Goal: Task Accomplishment & Management: Use online tool/utility

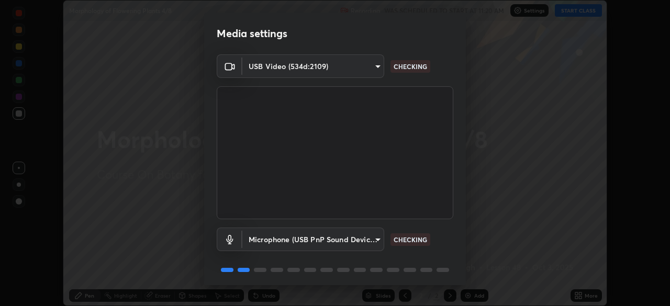
scroll to position [37, 0]
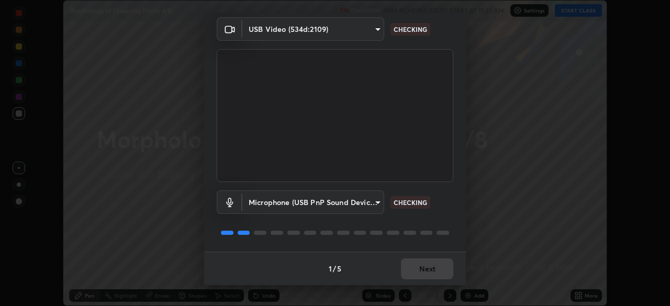
click at [410, 286] on div "Media settings USB Video (534d:2109) 9d1c5295933289f5b40ddc2da254e73f5a2be6c6d2…" at bounding box center [335, 153] width 670 height 306
click at [409, 269] on div "1 / 5 Next" at bounding box center [335, 268] width 262 height 33
click at [411, 267] on div "1 / 5 Next" at bounding box center [335, 268] width 262 height 33
click at [414, 269] on div "1 / 5 Next" at bounding box center [335, 268] width 262 height 33
click at [412, 269] on div "1 / 5 Next" at bounding box center [335, 268] width 262 height 33
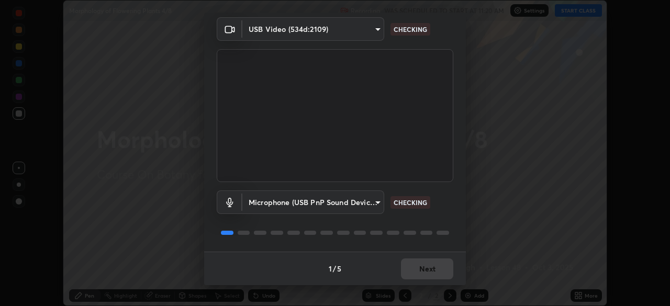
click at [414, 272] on div "1 / 5 Next" at bounding box center [335, 268] width 262 height 33
click at [415, 273] on div "1 / 5 Next" at bounding box center [335, 268] width 262 height 33
click at [414, 272] on div "1 / 5 Next" at bounding box center [335, 268] width 262 height 33
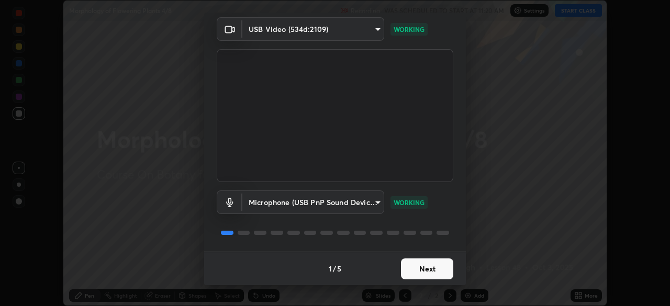
click at [415, 274] on button "Next" at bounding box center [427, 268] width 52 height 21
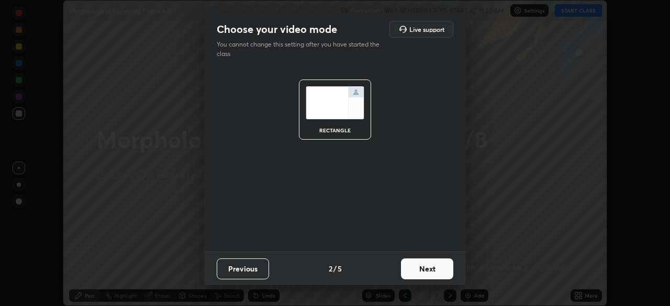
click at [416, 276] on button "Next" at bounding box center [427, 268] width 52 height 21
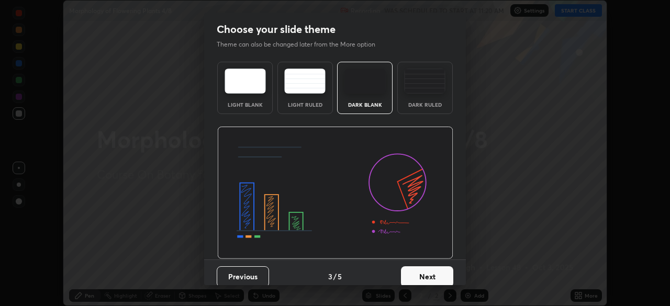
click at [420, 276] on button "Next" at bounding box center [427, 276] width 52 height 21
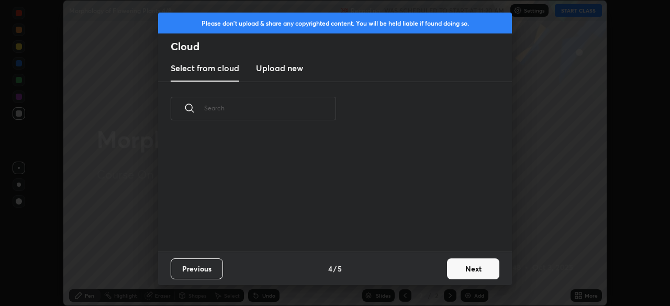
click at [426, 276] on div "Previous 4 / 5 Next" at bounding box center [335, 268] width 354 height 33
click at [463, 274] on button "Next" at bounding box center [473, 268] width 52 height 21
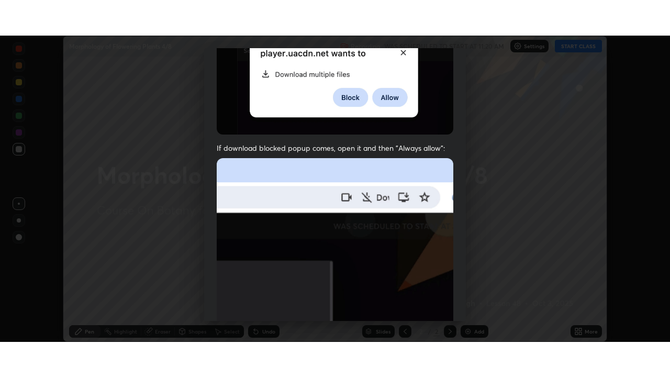
scroll to position [251, 0]
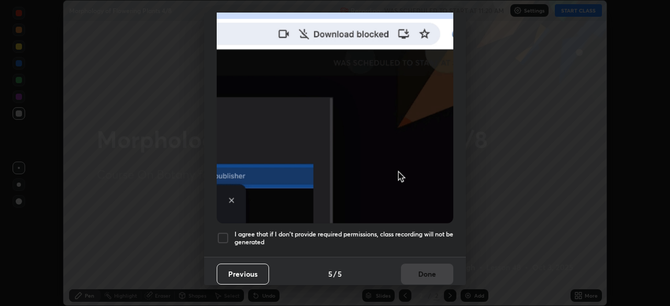
click at [226, 236] on div at bounding box center [223, 238] width 13 height 13
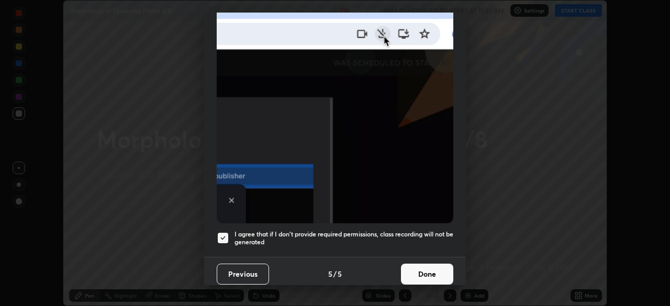
click at [420, 277] on button "Done" at bounding box center [427, 274] width 52 height 21
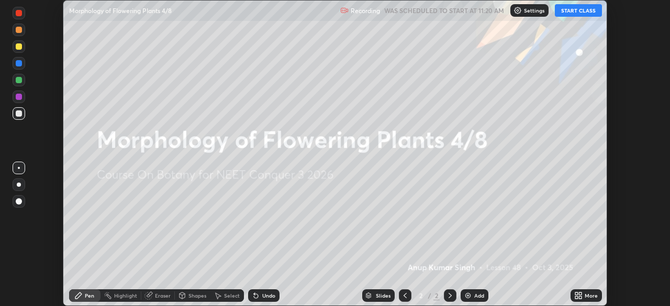
click at [585, 297] on div "More" at bounding box center [590, 295] width 13 height 5
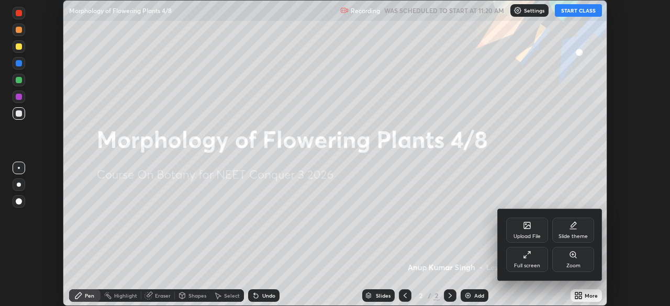
click at [520, 267] on div "Full screen" at bounding box center [527, 265] width 26 height 5
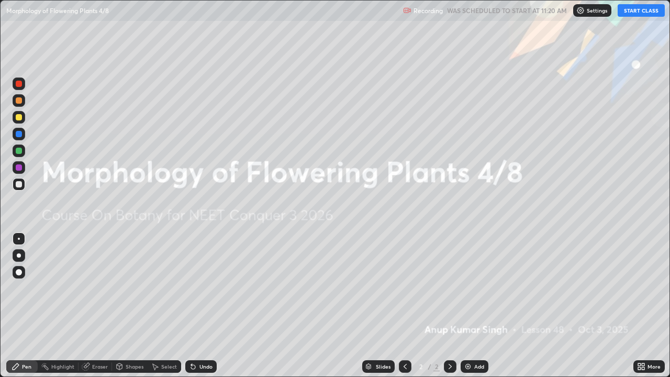
scroll to position [377, 670]
click at [633, 13] on button "START CLASS" at bounding box center [640, 10] width 47 height 13
click at [468, 306] on img at bounding box center [468, 366] width 8 height 8
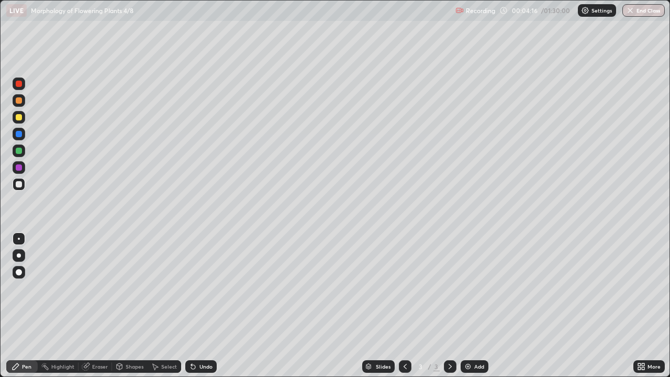
click at [25, 255] on div at bounding box center [19, 255] width 13 height 13
click at [19, 234] on div at bounding box center [19, 238] width 13 height 13
click at [18, 186] on div at bounding box center [19, 184] width 6 height 6
click at [17, 150] on div at bounding box center [19, 151] width 6 height 6
click at [205, 306] on div "Undo" at bounding box center [205, 366] width 13 height 5
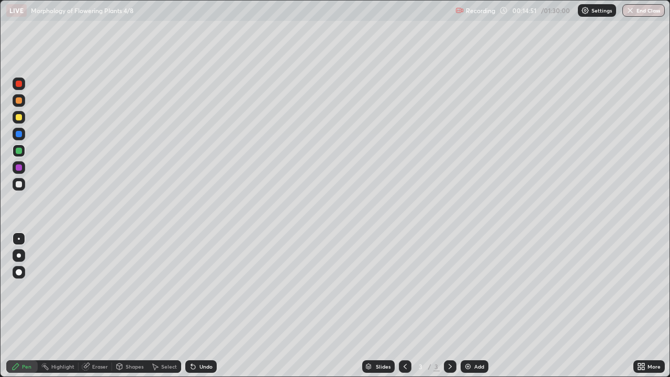
click at [22, 188] on div at bounding box center [19, 184] width 13 height 13
click at [470, 306] on img at bounding box center [468, 366] width 8 height 8
click at [129, 306] on div "Shapes" at bounding box center [130, 366] width 36 height 13
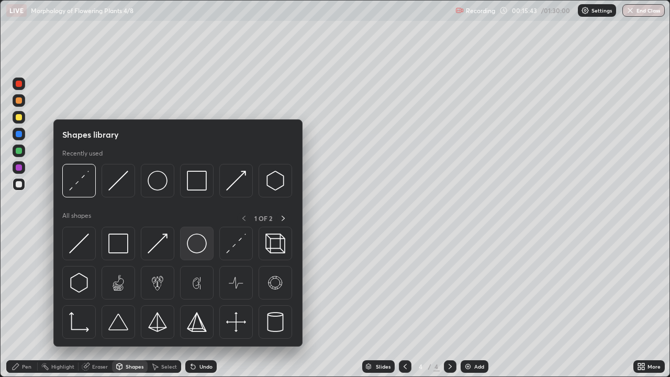
click at [194, 243] on img at bounding box center [197, 243] width 20 height 20
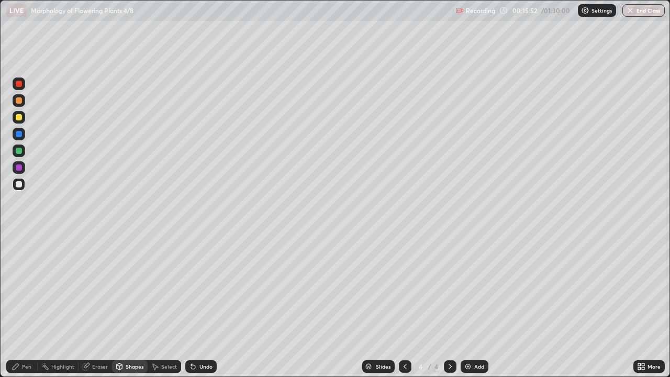
click at [23, 306] on div "Pen" at bounding box center [21, 366] width 31 height 13
click at [17, 184] on div at bounding box center [19, 184] width 6 height 6
click at [18, 117] on div at bounding box center [19, 117] width 6 height 6
click at [18, 100] on div at bounding box center [19, 100] width 6 height 6
click at [469, 306] on img at bounding box center [468, 366] width 8 height 8
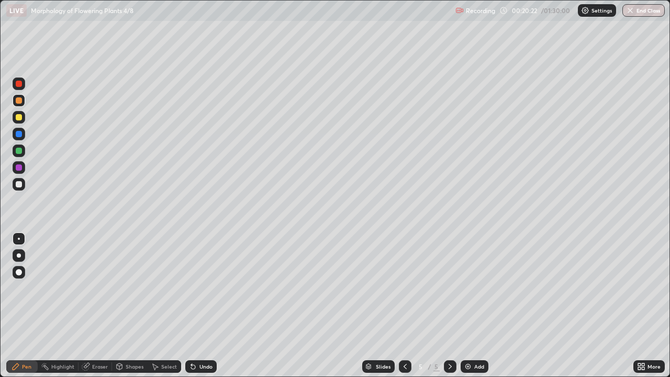
click at [204, 306] on div "Undo" at bounding box center [205, 366] width 13 height 5
click at [401, 306] on icon at bounding box center [405, 366] width 8 height 8
click at [448, 306] on icon at bounding box center [450, 366] width 8 height 8
click at [449, 306] on icon at bounding box center [450, 366] width 8 height 8
click at [464, 306] on img at bounding box center [468, 366] width 8 height 8
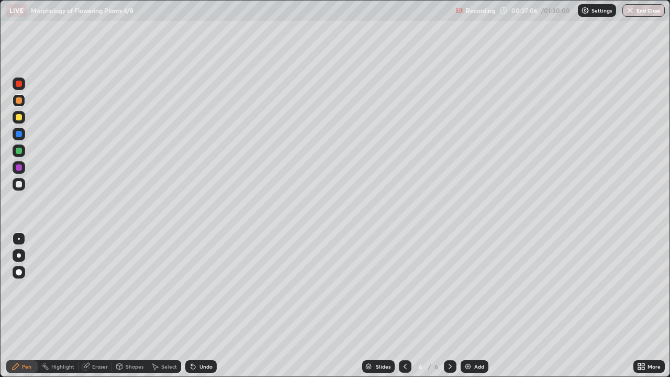
click at [18, 251] on div at bounding box center [19, 255] width 13 height 13
click at [14, 118] on div at bounding box center [19, 117] width 13 height 13
click at [22, 270] on div at bounding box center [19, 272] width 13 height 13
click at [19, 239] on div at bounding box center [19, 239] width 2 height 2
click at [18, 150] on div at bounding box center [19, 151] width 6 height 6
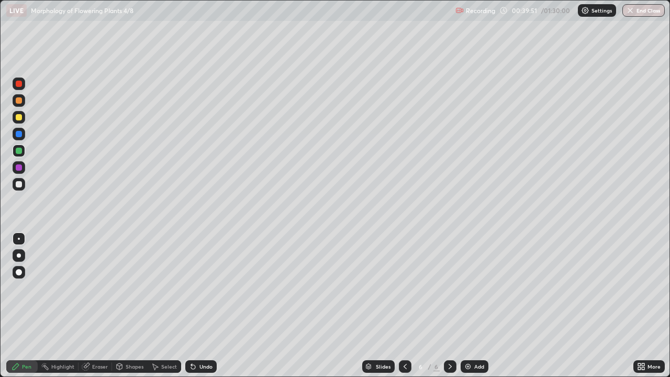
click at [25, 268] on div at bounding box center [19, 272] width 13 height 17
click at [23, 103] on div at bounding box center [19, 100] width 13 height 13
click at [23, 236] on div at bounding box center [19, 238] width 13 height 13
click at [19, 185] on div at bounding box center [19, 184] width 6 height 6
click at [465, 306] on img at bounding box center [468, 366] width 8 height 8
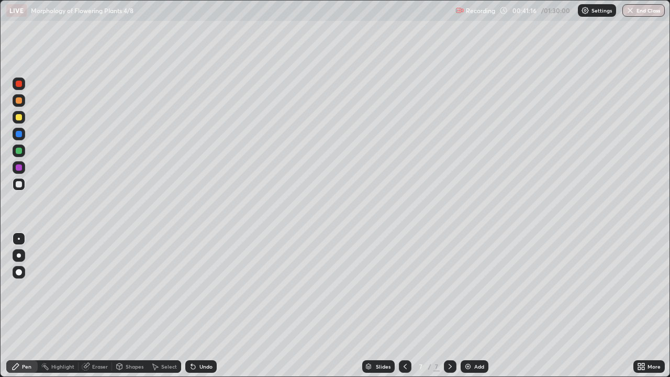
click at [20, 260] on div at bounding box center [19, 255] width 13 height 13
click at [17, 118] on div at bounding box center [19, 117] width 6 height 6
click at [16, 154] on div at bounding box center [19, 150] width 13 height 13
click at [15, 117] on div at bounding box center [19, 117] width 13 height 13
click at [21, 151] on div at bounding box center [19, 151] width 6 height 6
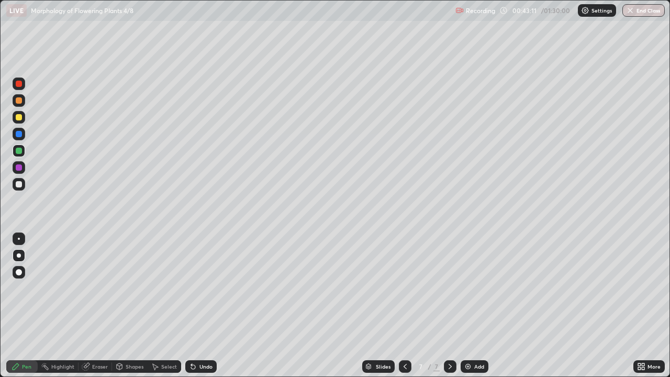
click at [199, 306] on div "Undo" at bounding box center [205, 366] width 13 height 5
click at [405, 306] on icon at bounding box center [405, 366] width 8 height 8
click at [399, 306] on div at bounding box center [405, 366] width 13 height 13
click at [449, 306] on icon at bounding box center [450, 366] width 8 height 8
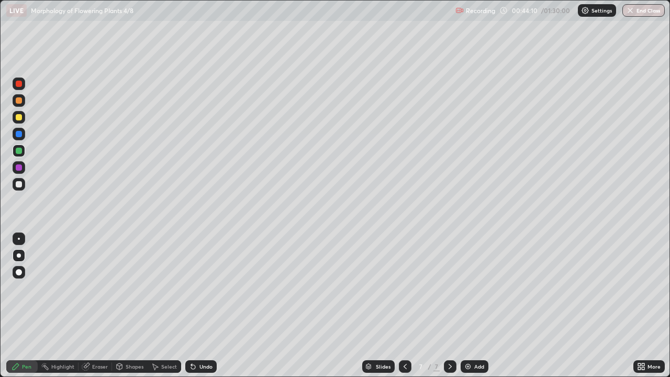
click at [404, 306] on icon at bounding box center [405, 366] width 8 height 8
click at [449, 306] on icon at bounding box center [450, 366] width 8 height 8
click at [642, 306] on div "More" at bounding box center [648, 366] width 31 height 13
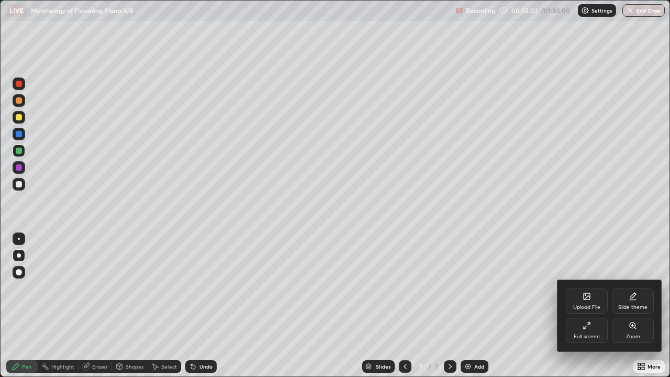
click at [477, 306] on div at bounding box center [335, 188] width 670 height 377
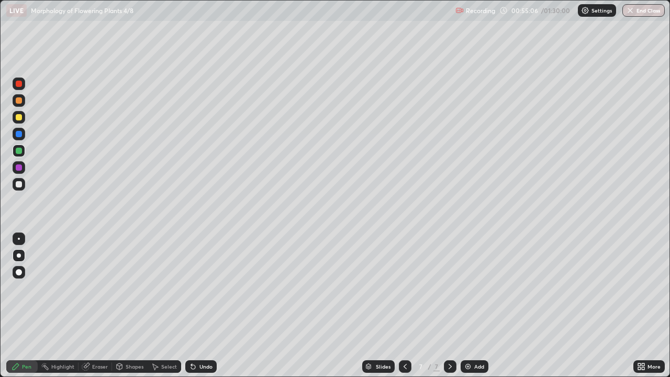
click at [477, 306] on div "Add" at bounding box center [479, 366] width 10 height 5
click at [203, 306] on div "Undo" at bounding box center [205, 366] width 13 height 5
click at [202, 306] on div "Undo" at bounding box center [205, 366] width 13 height 5
click at [99, 306] on div "Eraser" at bounding box center [100, 366] width 16 height 5
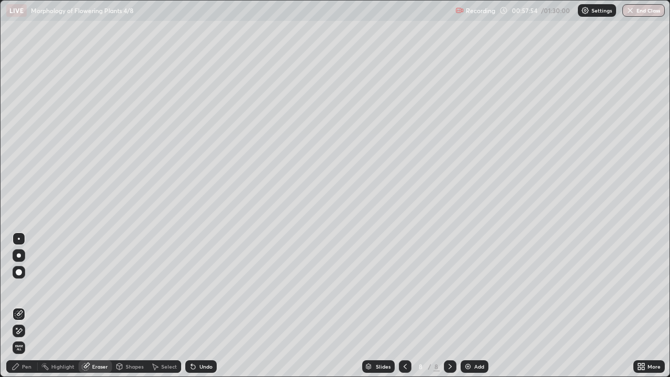
click at [21, 306] on div "Pen" at bounding box center [21, 366] width 31 height 13
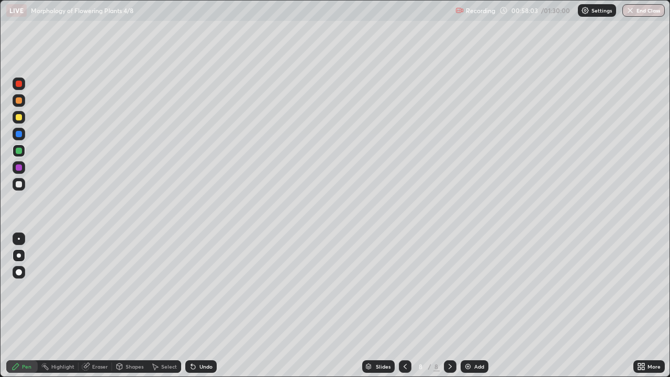
click at [97, 306] on div "Eraser" at bounding box center [100, 366] width 16 height 5
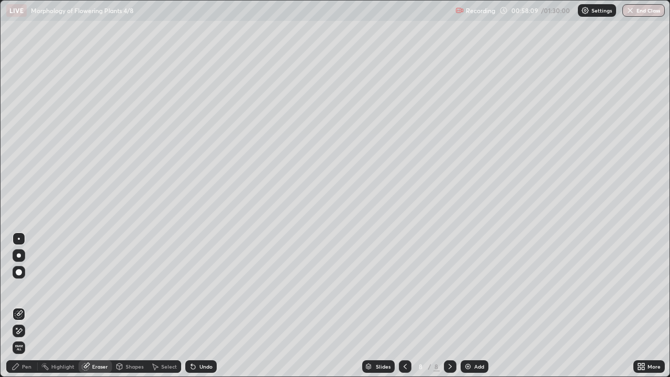
click at [27, 306] on div "Pen" at bounding box center [26, 366] width 9 height 5
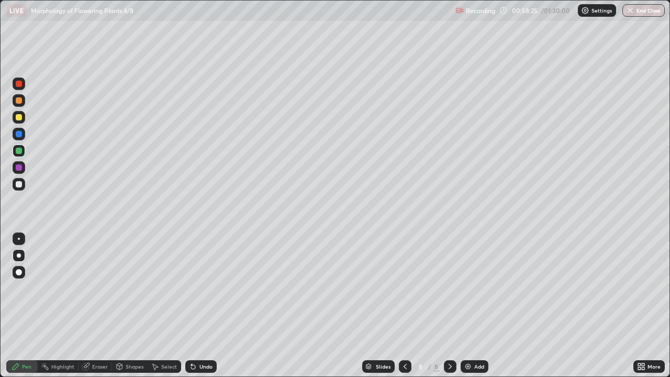
click at [101, 306] on div "Eraser" at bounding box center [100, 366] width 16 height 5
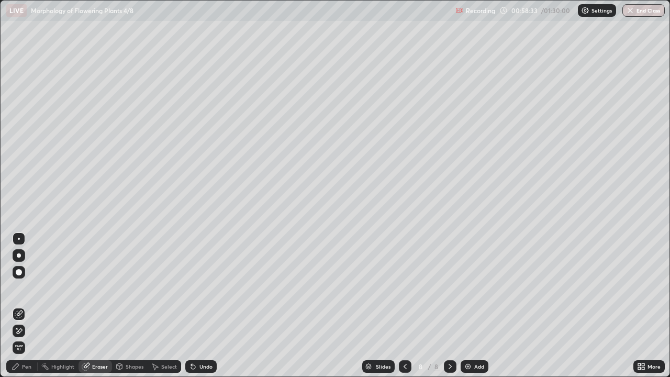
click at [26, 306] on div "Pen" at bounding box center [26, 366] width 9 height 5
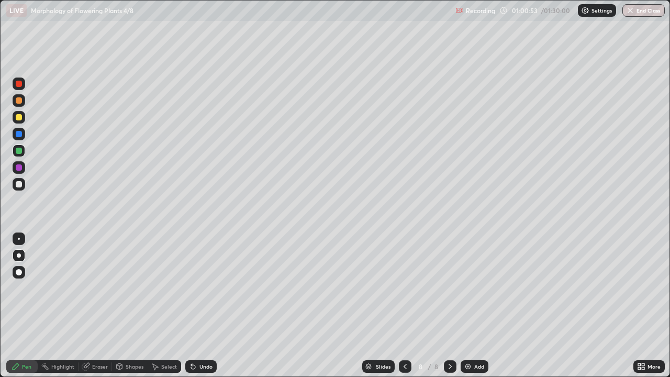
click at [462, 306] on div "Add" at bounding box center [474, 366] width 28 height 13
click at [14, 275] on div at bounding box center [19, 272] width 13 height 13
click at [17, 185] on div at bounding box center [19, 184] width 6 height 6
click at [18, 255] on div at bounding box center [19, 255] width 4 height 4
click at [19, 167] on div at bounding box center [19, 167] width 6 height 6
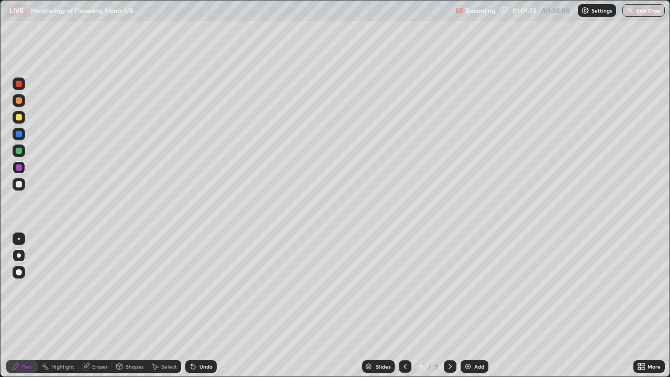
click at [18, 186] on div at bounding box center [19, 184] width 6 height 6
click at [19, 151] on div at bounding box center [19, 151] width 6 height 6
click at [14, 184] on div at bounding box center [19, 184] width 13 height 13
click at [639, 10] on button "End Class" at bounding box center [643, 10] width 42 height 13
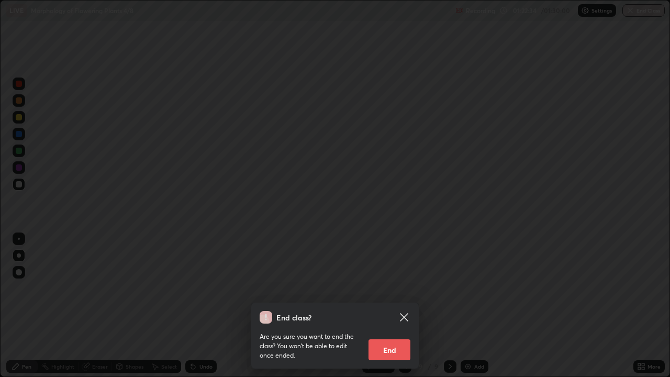
click at [396, 306] on button "End" at bounding box center [389, 349] width 42 height 21
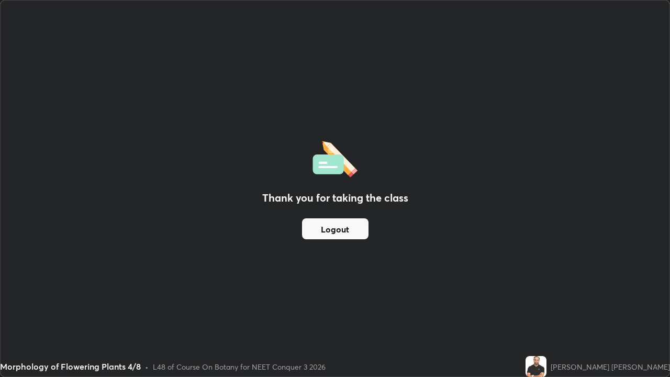
click at [333, 228] on button "Logout" at bounding box center [335, 228] width 66 height 21
